Goal: Task Accomplishment & Management: Use online tool/utility

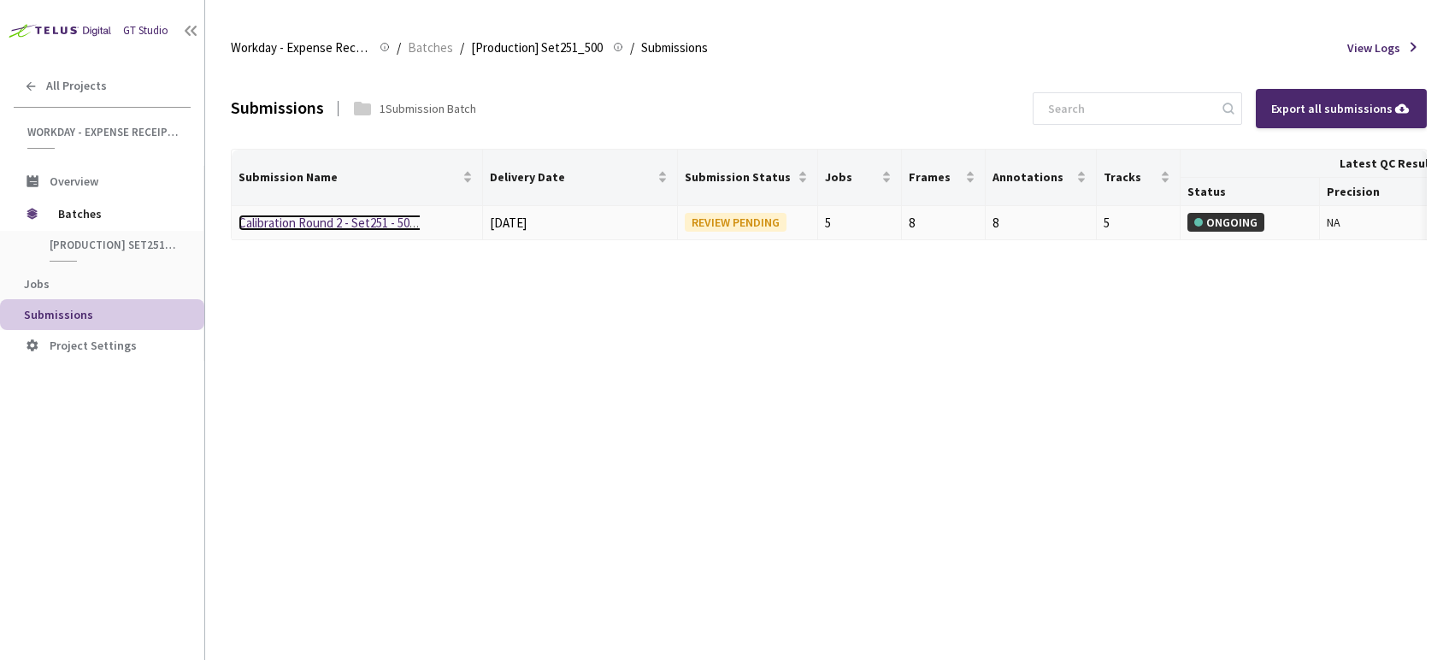
click at [287, 230] on link "Calibration Round 2 - Set251 - 500 - Spanish" at bounding box center [352, 223] width 228 height 16
